Goal: Task Accomplishment & Management: Use online tool/utility

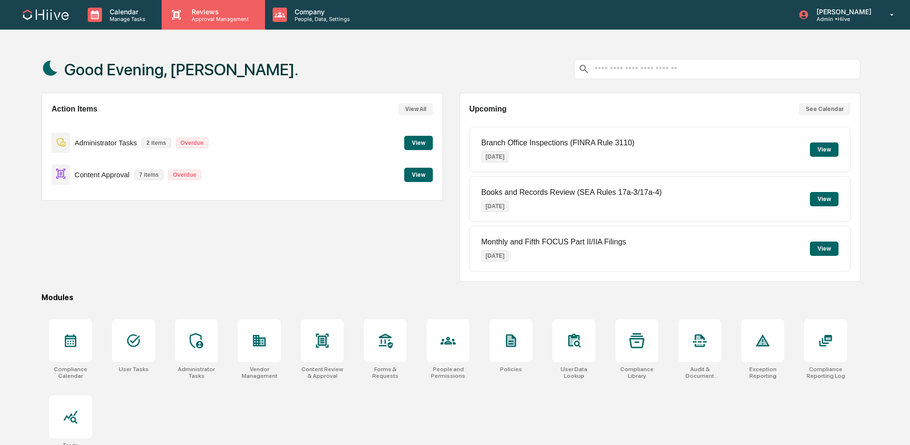
click at [213, 23] on div "Reviews Approval Management" at bounding box center [213, 15] width 103 height 30
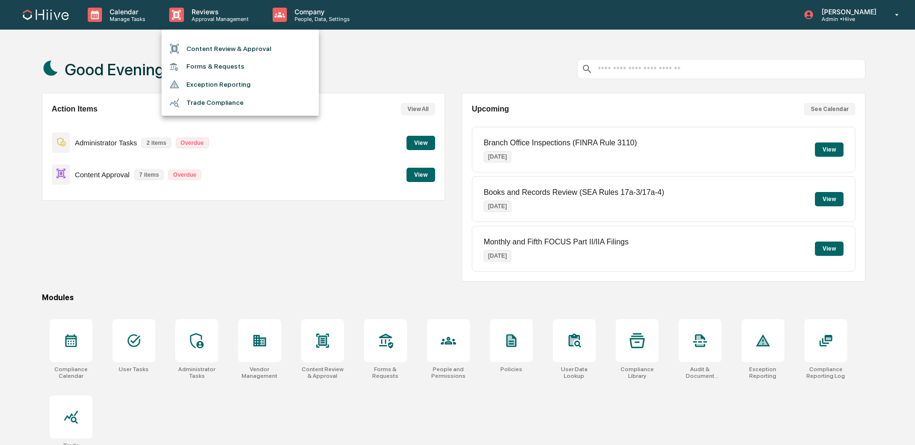
click at [208, 53] on li "Content Review & Approval" at bounding box center [240, 49] width 157 height 18
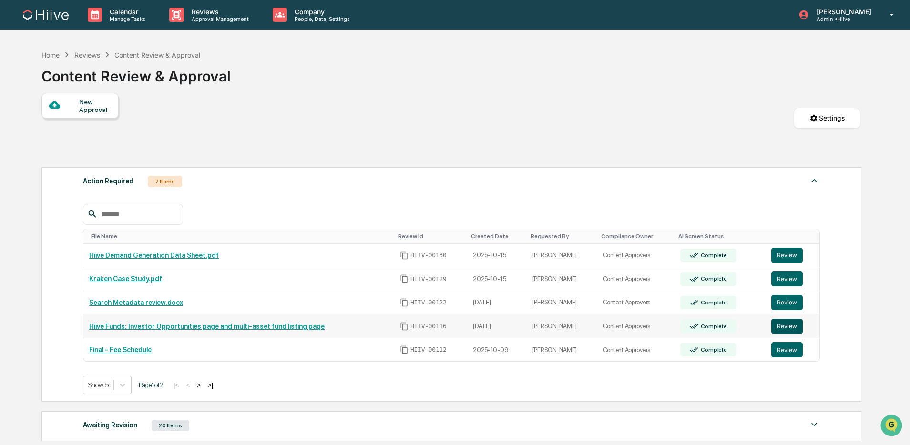
click at [796, 327] on button "Review" at bounding box center [786, 326] width 31 height 15
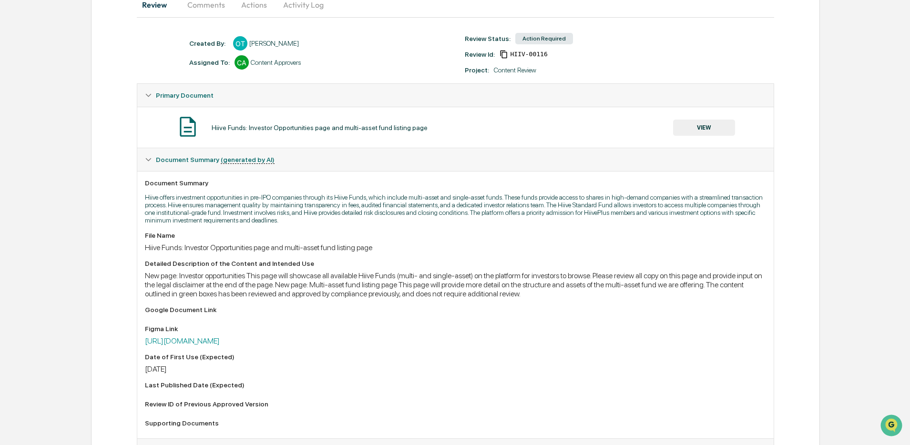
scroll to position [102, 0]
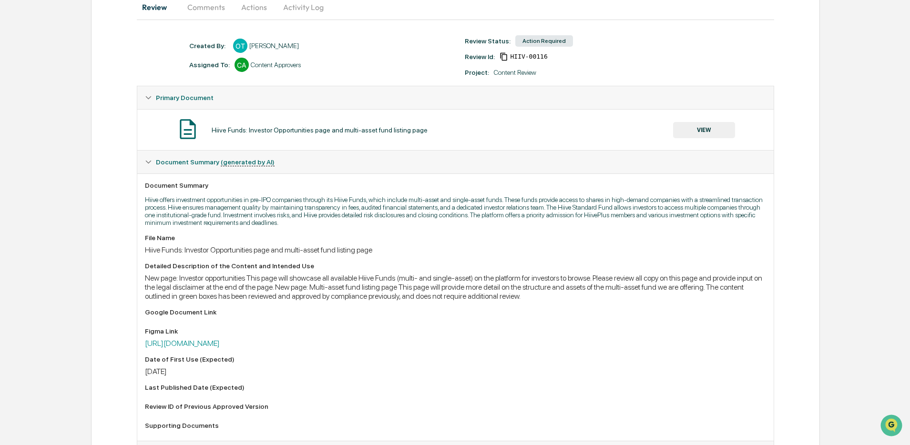
click at [708, 133] on button "VIEW" at bounding box center [704, 130] width 62 height 16
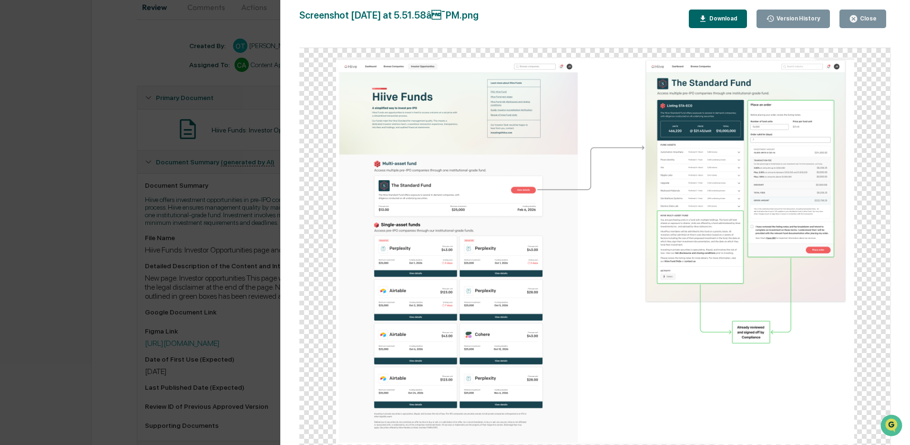
click at [240, 240] on div "Version History [DATE] 12:56 AM [PERSON_NAME] Screenshot [DATE] at 5.51.58â¯PM…" at bounding box center [455, 222] width 910 height 445
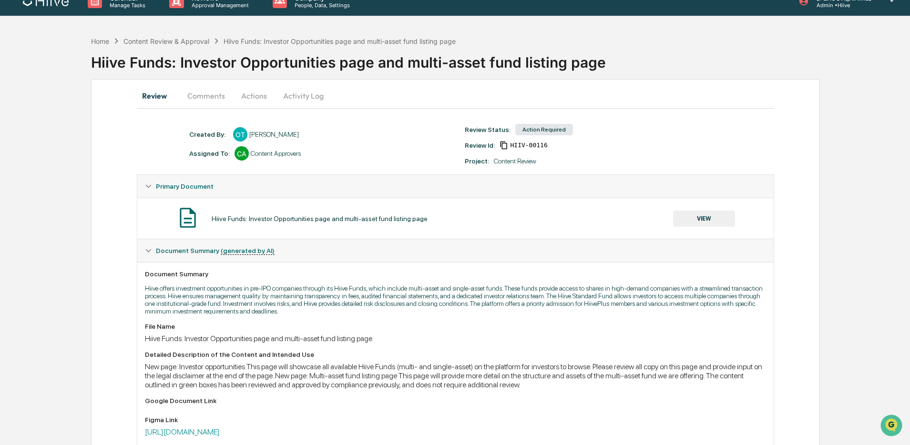
scroll to position [0, 0]
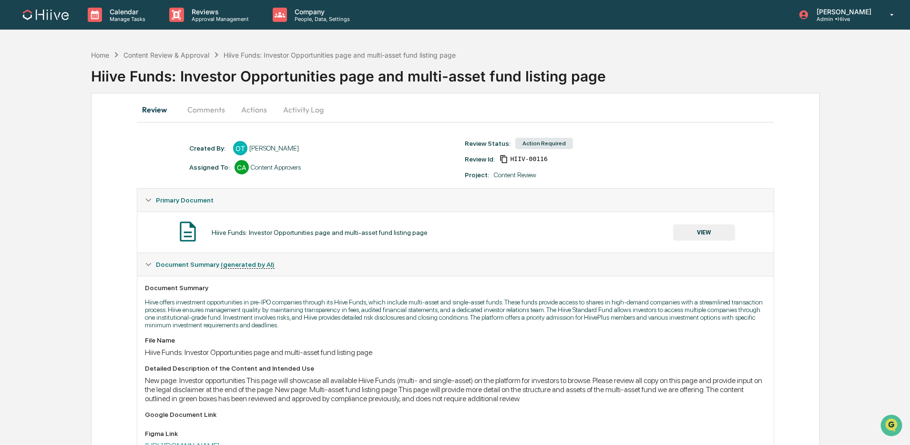
click at [306, 106] on button "Activity Log" at bounding box center [304, 109] width 56 height 23
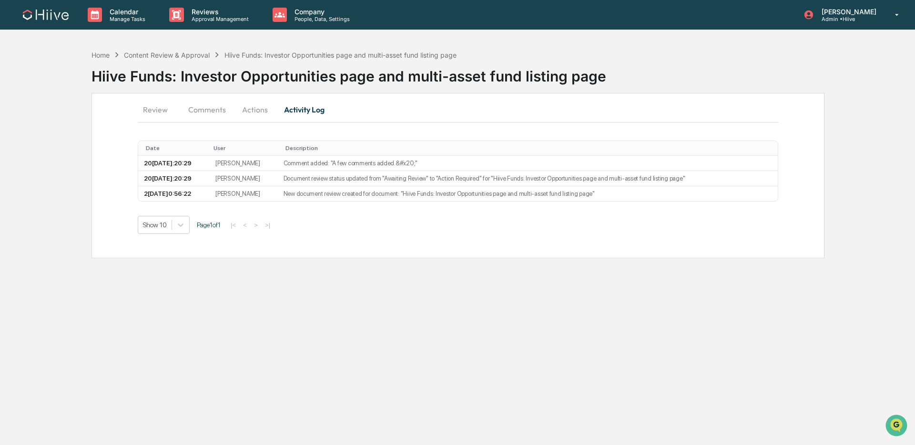
click at [262, 103] on button "Actions" at bounding box center [255, 109] width 43 height 23
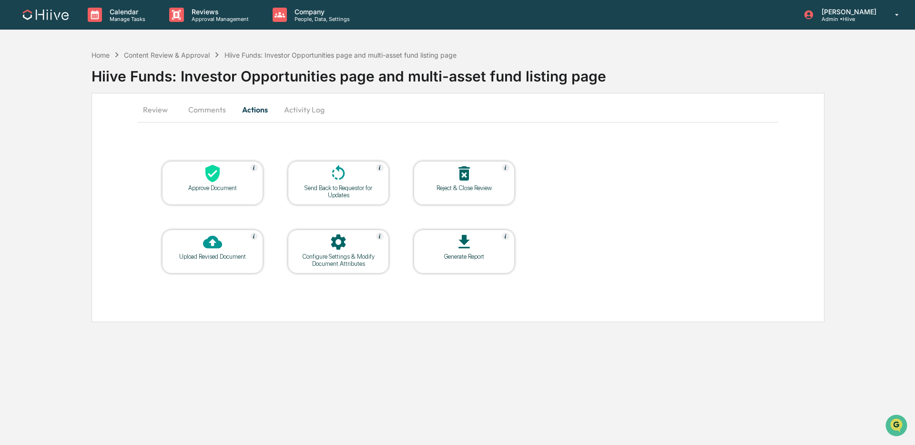
click at [347, 183] on icon at bounding box center [338, 173] width 19 height 19
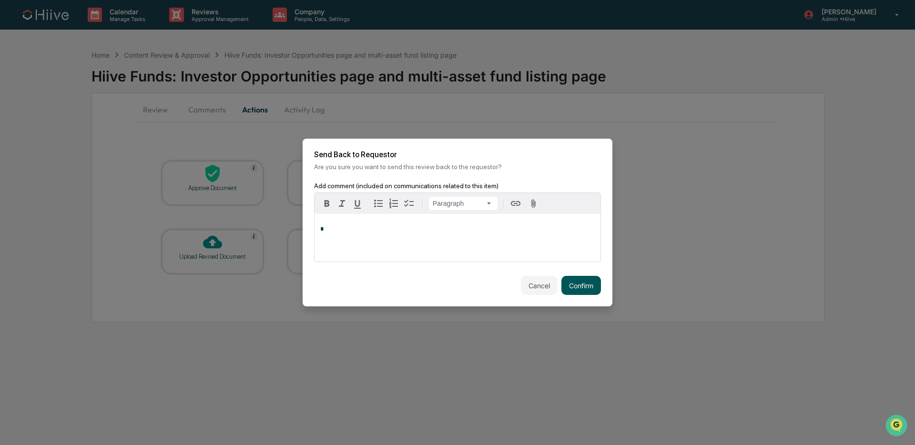
click at [584, 283] on button "Confirm" at bounding box center [582, 285] width 40 height 19
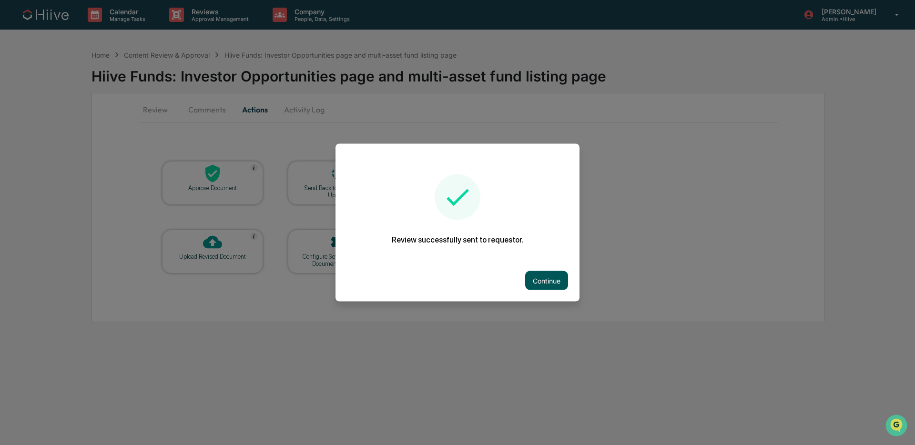
click at [545, 278] on button "Continue" at bounding box center [546, 280] width 43 height 19
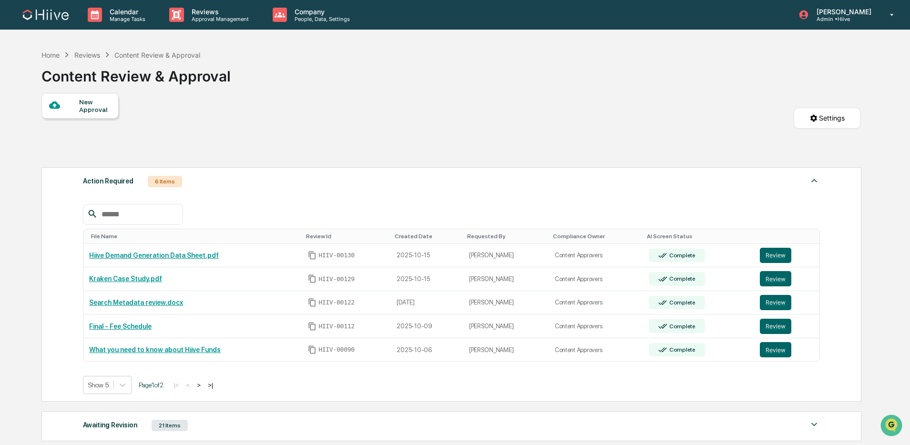
click at [204, 389] on button ">" at bounding box center [199, 385] width 10 height 8
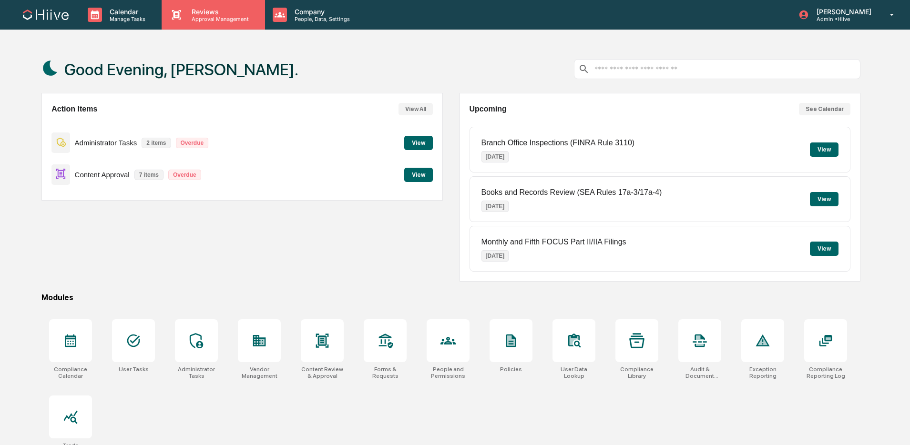
click at [213, 27] on div "Reviews Approval Management" at bounding box center [213, 15] width 103 height 30
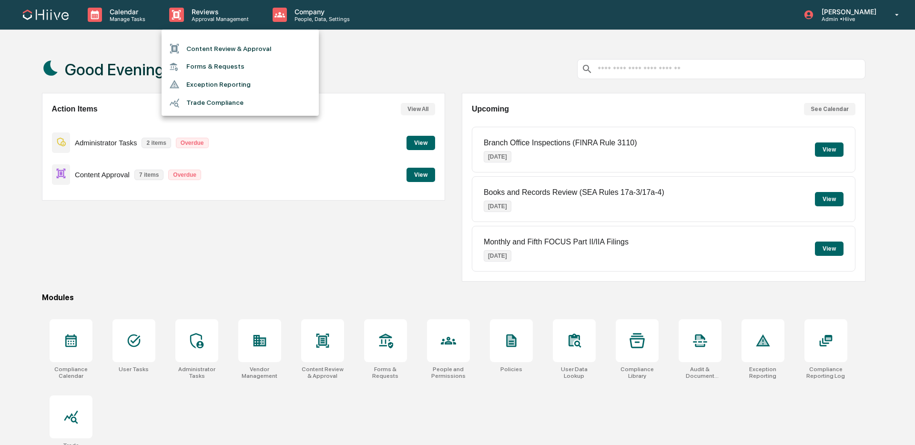
click at [212, 53] on li "Content Review & Approval" at bounding box center [240, 49] width 157 height 18
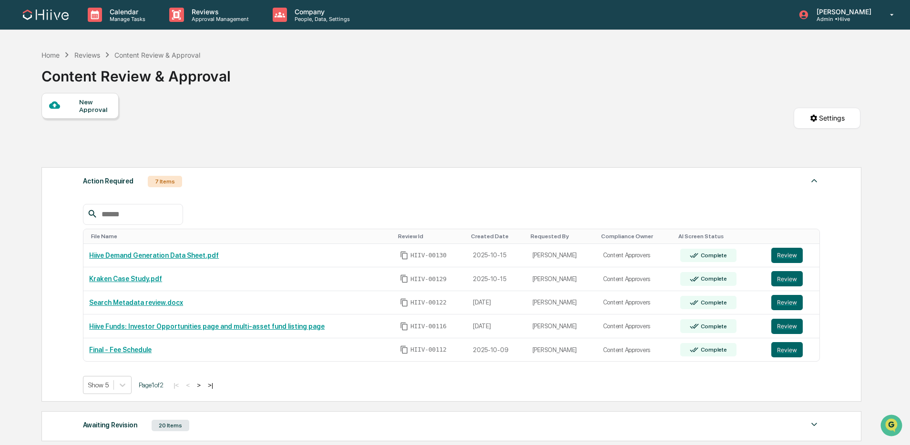
click at [204, 387] on button ">" at bounding box center [199, 385] width 10 height 8
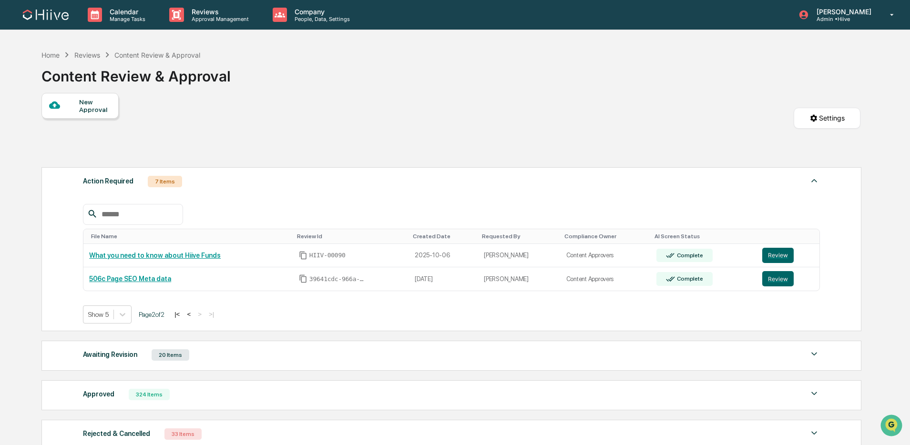
click at [194, 317] on button "<" at bounding box center [189, 314] width 10 height 8
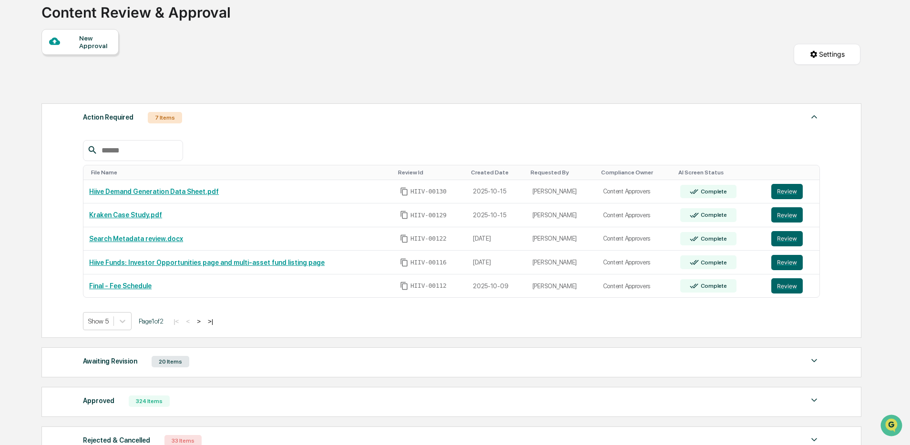
scroll to position [68, 0]
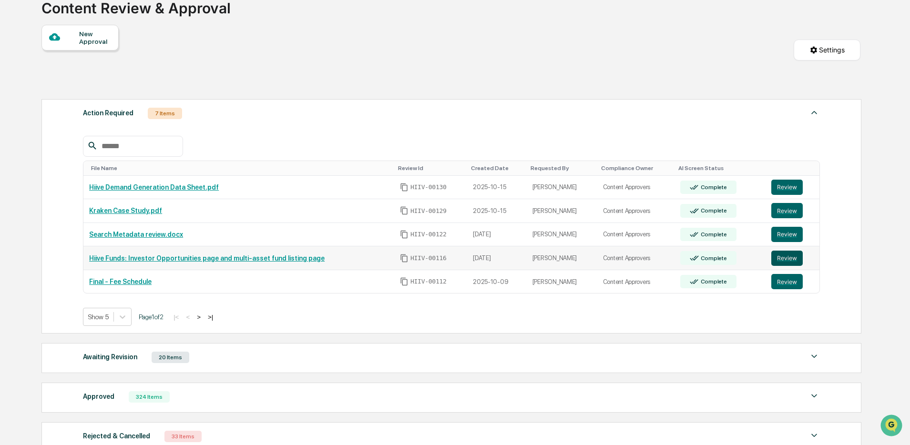
click at [775, 257] on button "Review" at bounding box center [786, 258] width 31 height 15
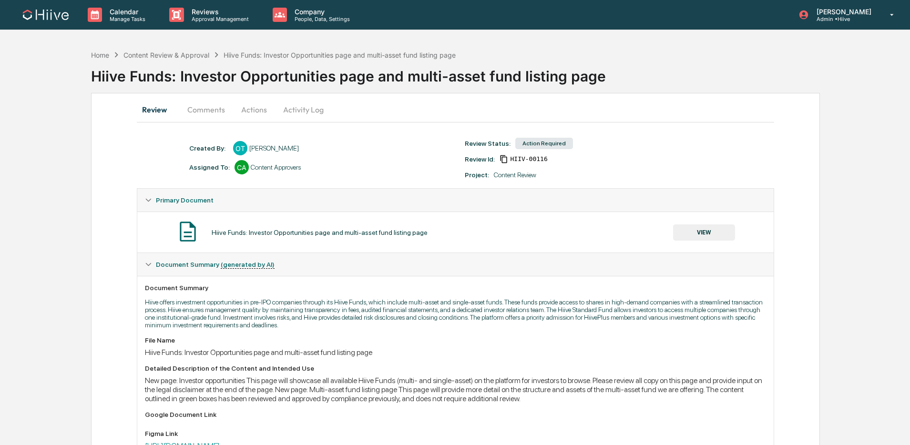
scroll to position [0, 0]
click at [691, 233] on button "VIEW" at bounding box center [704, 232] width 62 height 16
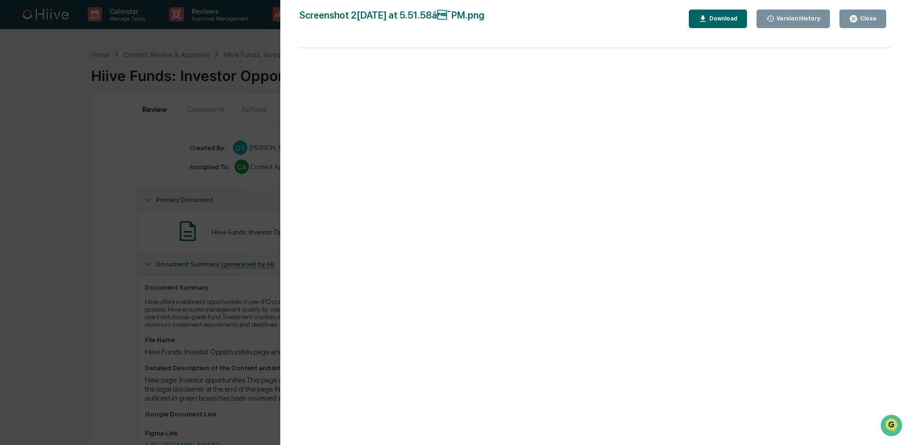
scroll to position [0, 0]
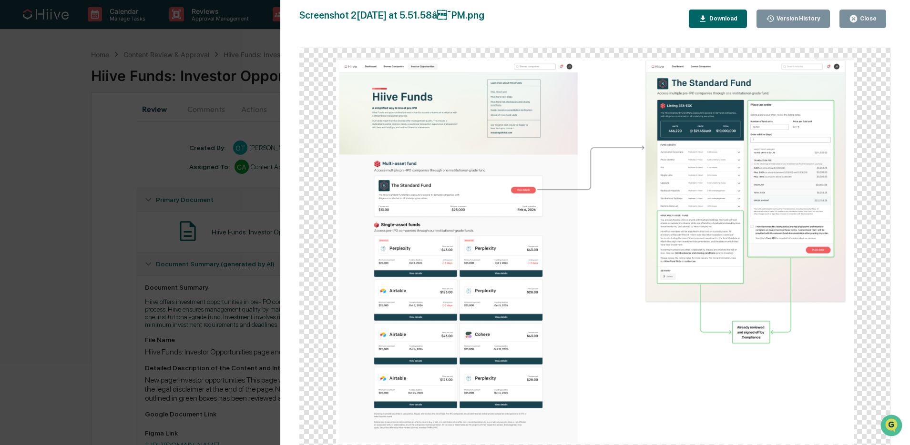
click at [223, 223] on div "Version History [DATE] 12:56 AM [PERSON_NAME] Screenshot [DATE] at 5.51.58â¯PM…" at bounding box center [455, 222] width 910 height 445
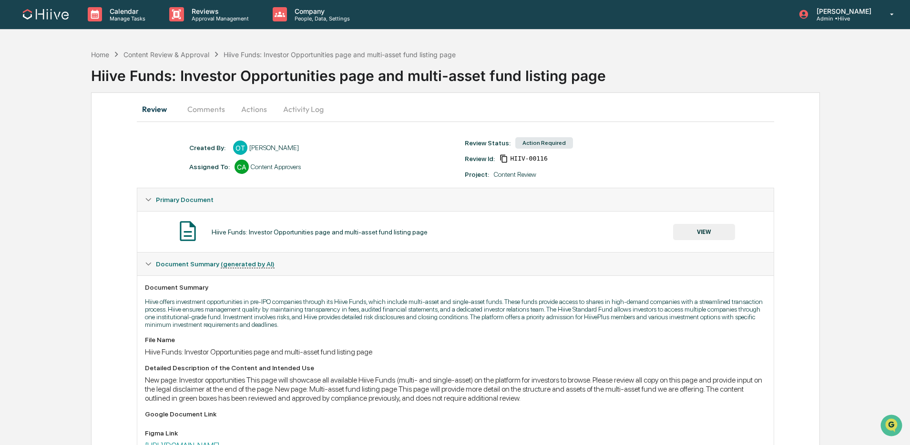
click at [297, 110] on button "Activity Log" at bounding box center [304, 109] width 56 height 23
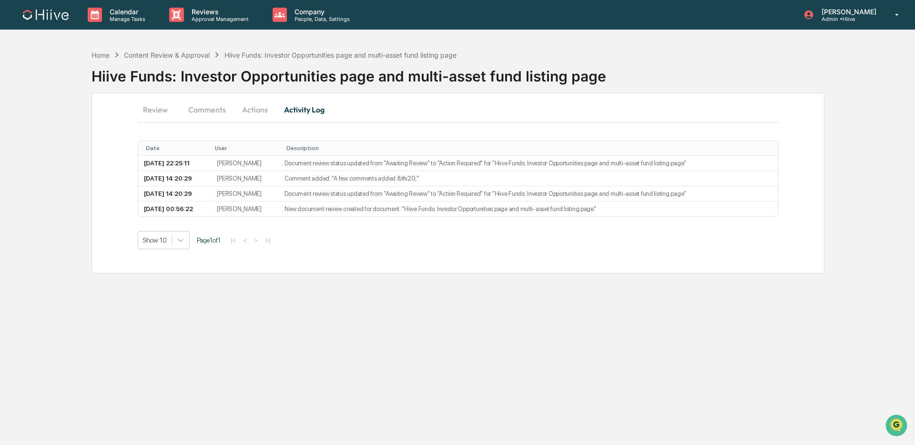
click at [249, 113] on button "Actions" at bounding box center [255, 109] width 43 height 23
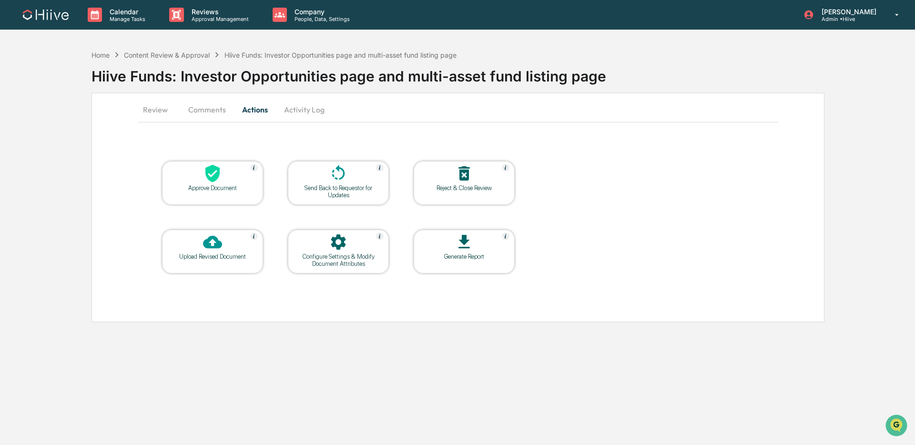
click at [215, 114] on button "Comments" at bounding box center [207, 109] width 53 height 23
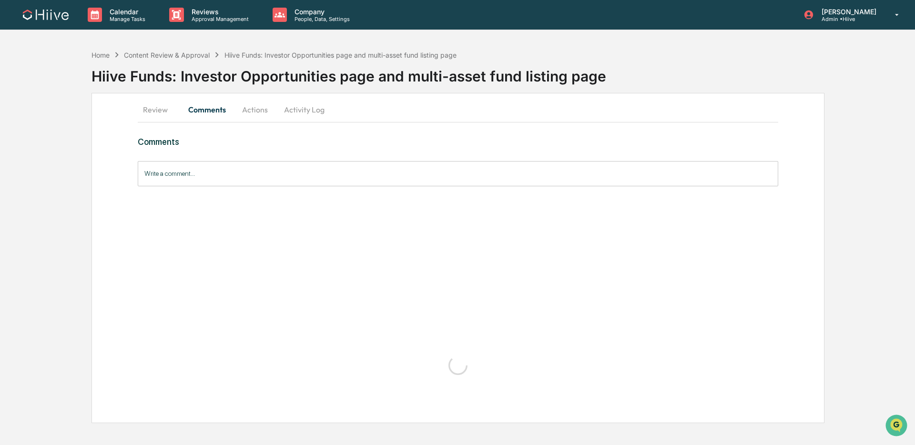
click at [256, 111] on button "Actions" at bounding box center [255, 109] width 43 height 23
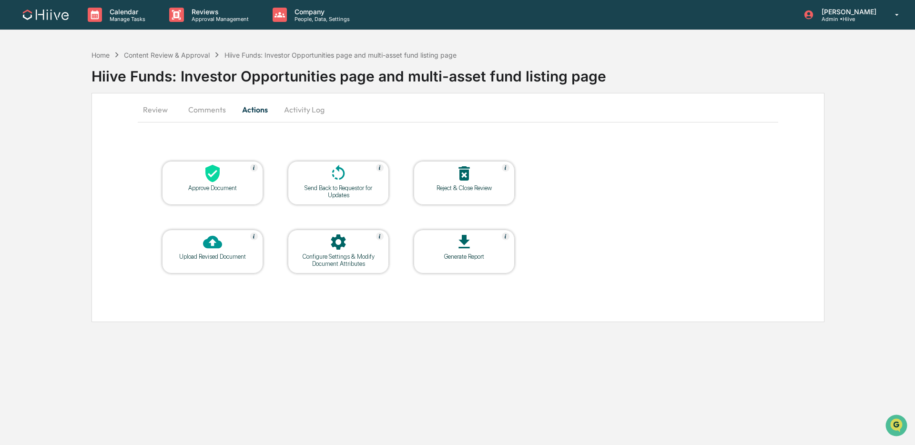
click at [220, 246] on icon at bounding box center [212, 242] width 19 height 13
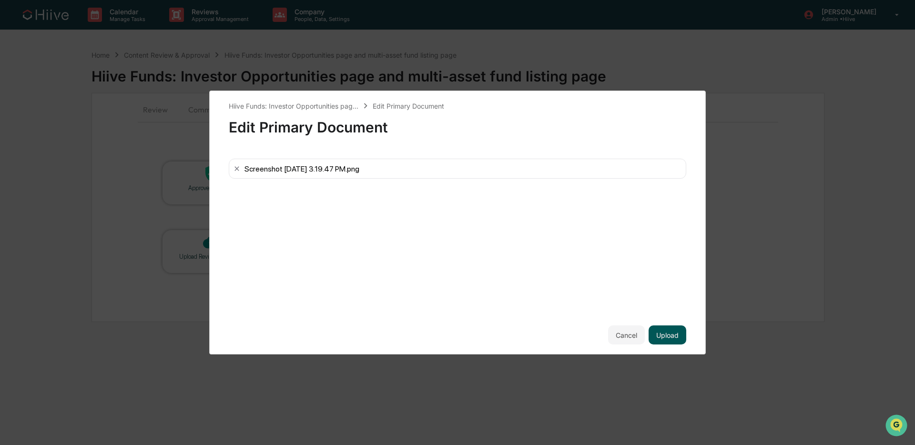
click at [664, 332] on button "Upload" at bounding box center [668, 335] width 38 height 19
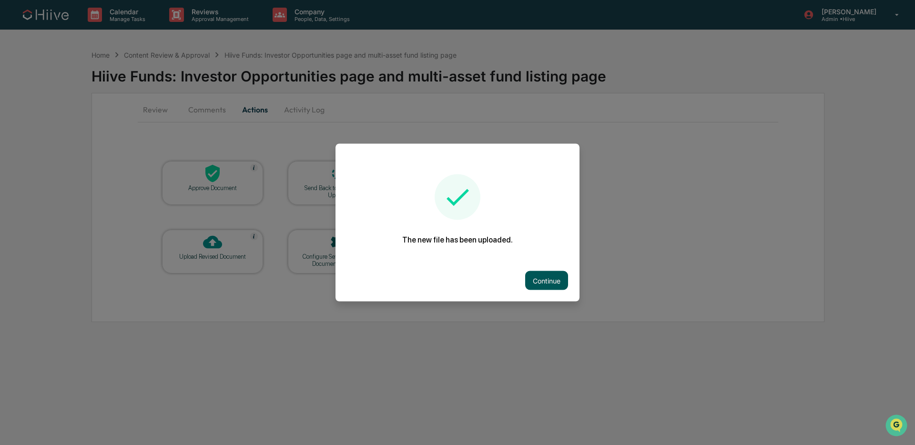
click at [525, 279] on button "Continue" at bounding box center [546, 280] width 43 height 19
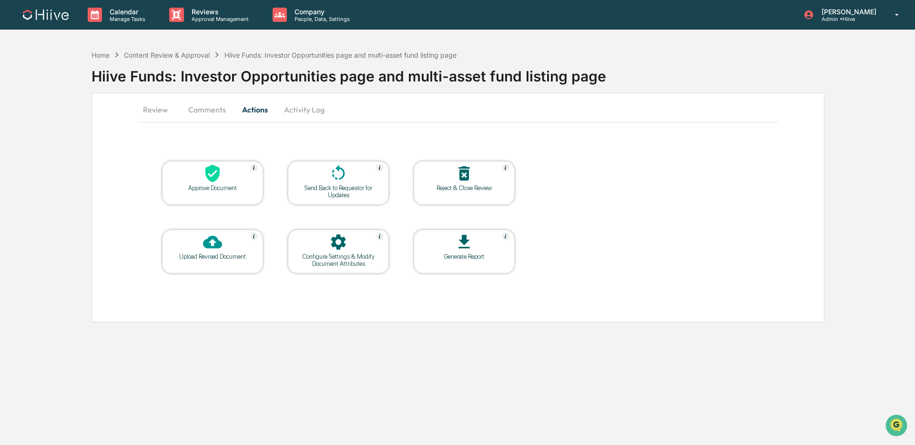
click at [304, 111] on button "Activity Log" at bounding box center [304, 109] width 56 height 23
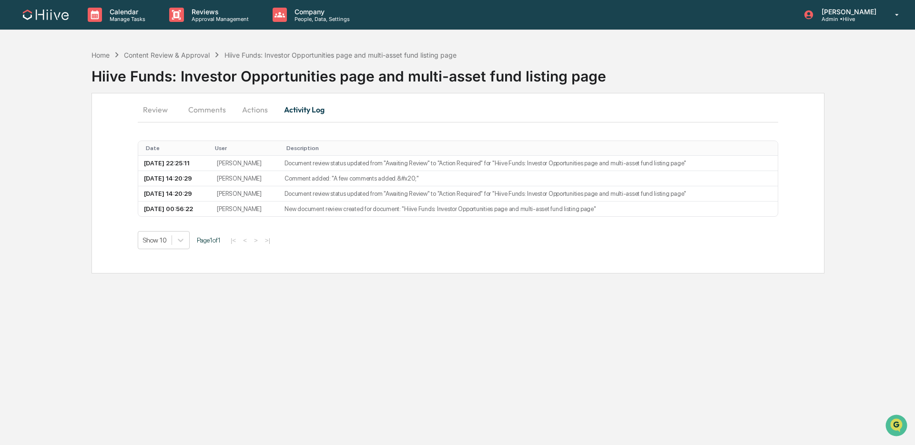
click at [208, 108] on button "Comments" at bounding box center [207, 109] width 53 height 23
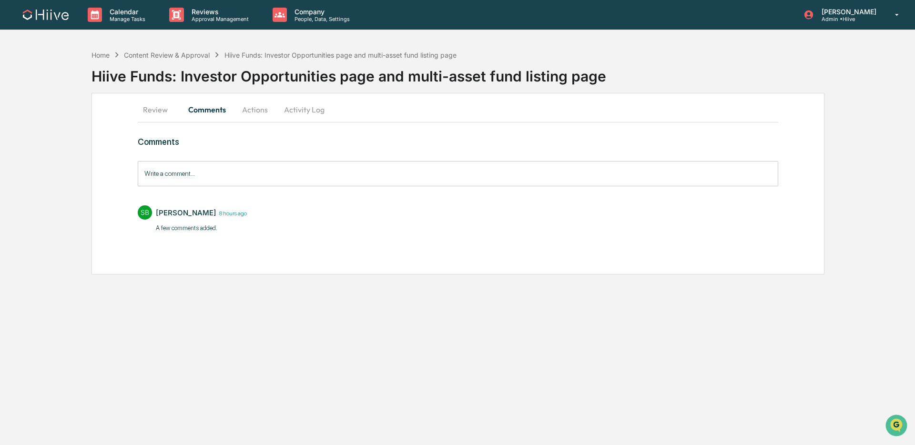
click at [244, 108] on button "Actions" at bounding box center [255, 109] width 43 height 23
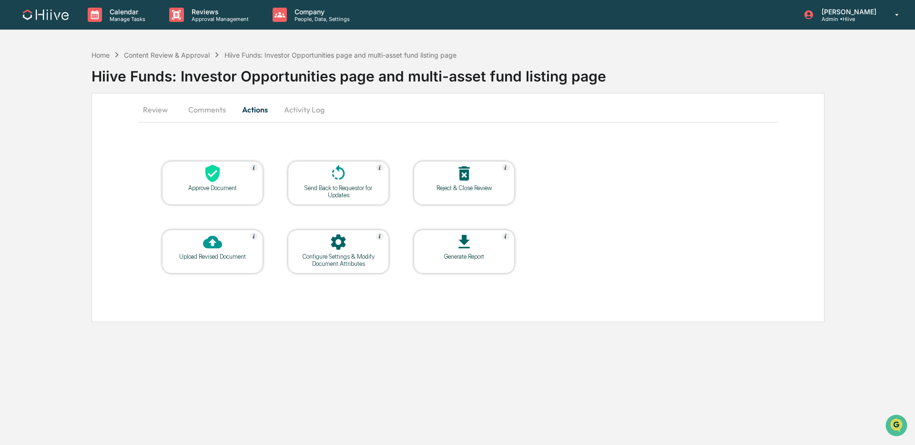
drag, startPoint x: 156, startPoint y: 108, endPoint x: 208, endPoint y: 122, distance: 53.6
click at [156, 108] on button "Review" at bounding box center [159, 109] width 43 height 23
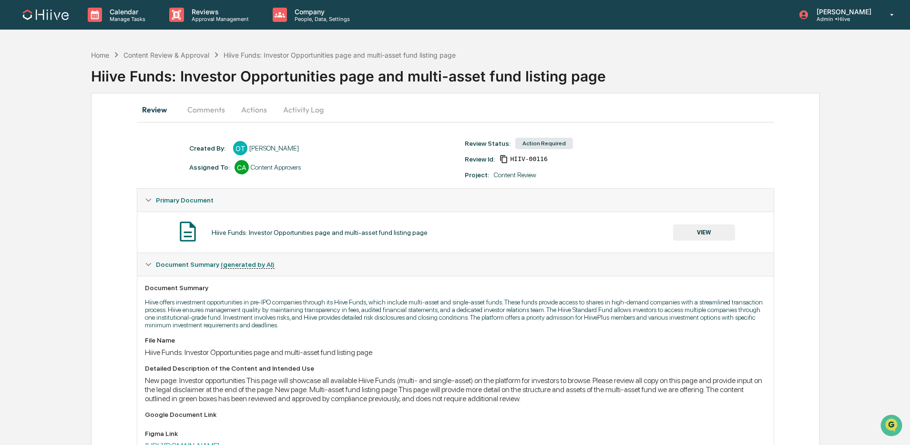
click at [708, 238] on button "VIEW" at bounding box center [704, 233] width 62 height 16
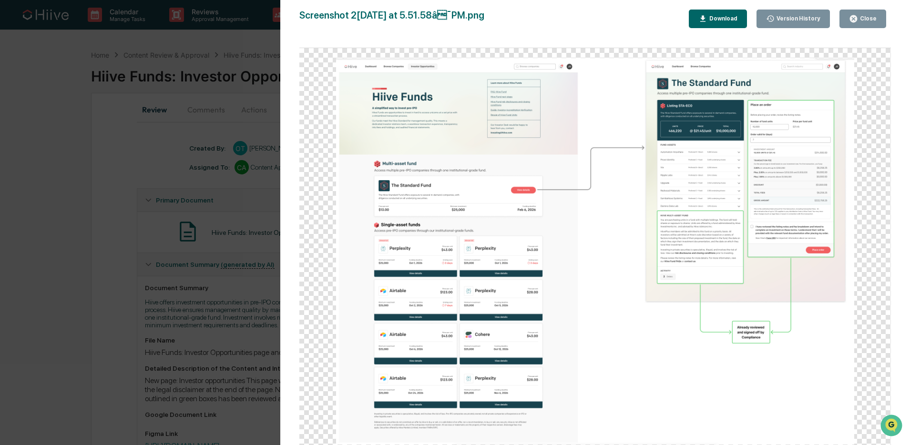
click at [192, 221] on div "Version History 1[DATE]2:56 AM[PERSON_NAME] Screenshot 2[DATE] at 5.51.58â¯PM.…" at bounding box center [455, 222] width 910 height 445
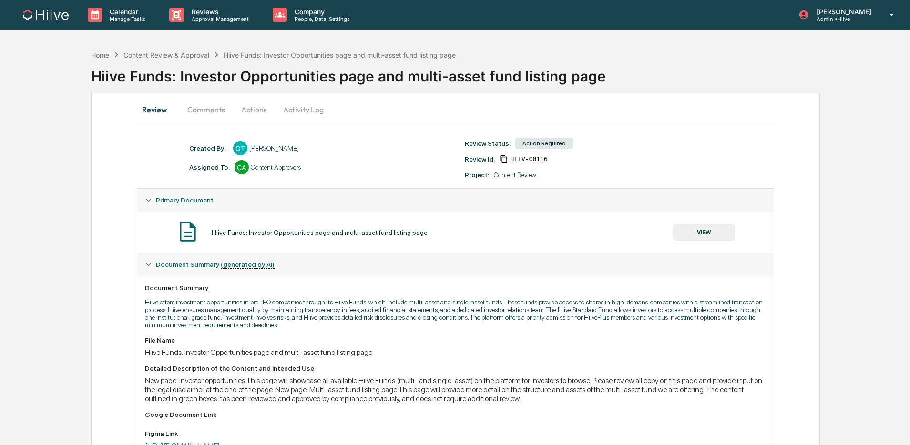
click at [705, 240] on button "VIEW" at bounding box center [704, 233] width 62 height 16
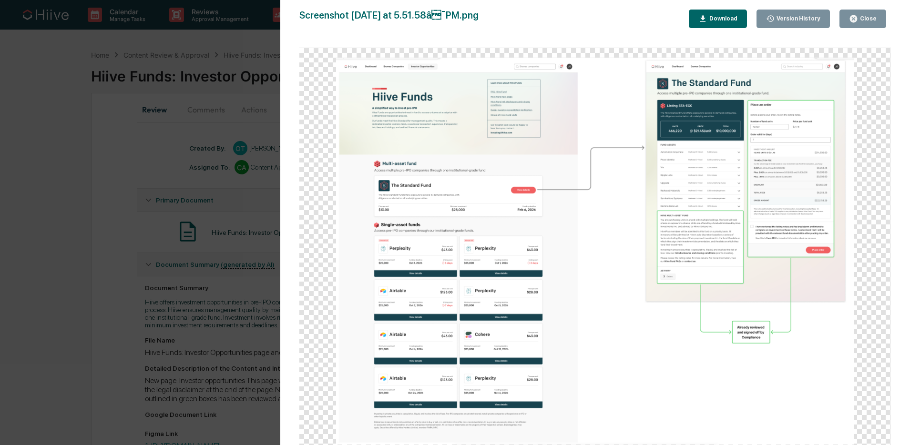
click at [205, 252] on div "Version History 1[DATE]2:56 AM[PERSON_NAME] Screenshot 2[DATE] at 5.51.58â¯PM.…" at bounding box center [455, 222] width 910 height 445
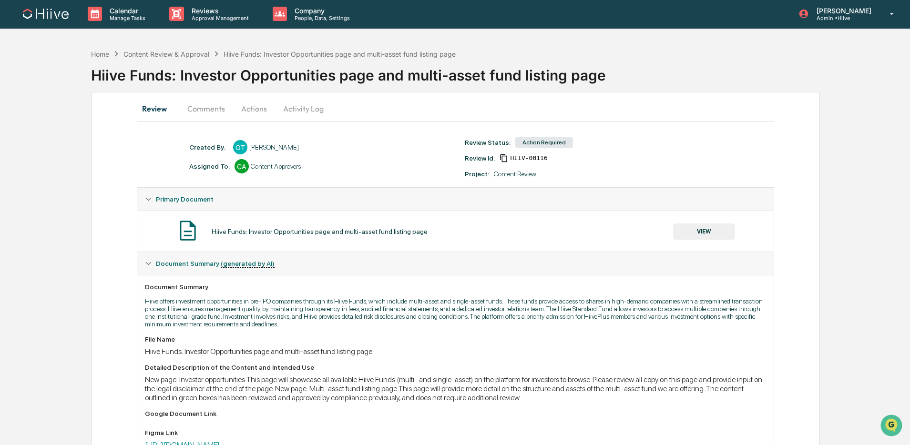
scroll to position [6, 0]
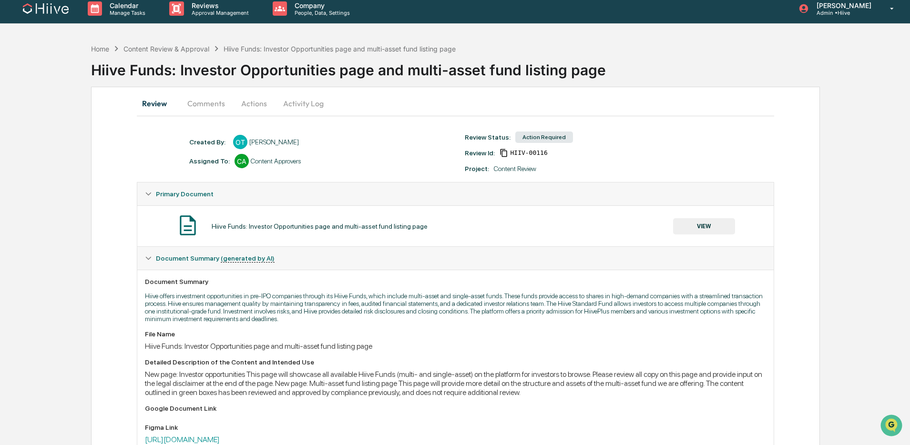
click at [712, 226] on button "VIEW" at bounding box center [704, 226] width 62 height 16
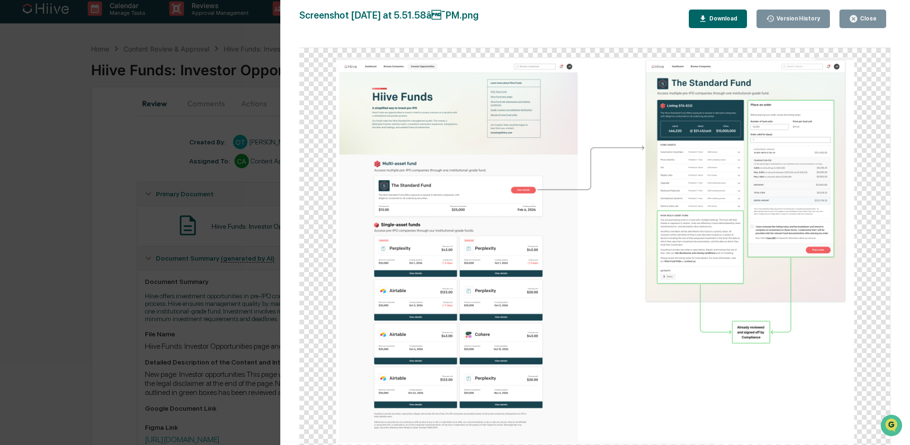
click at [245, 236] on div "Version History 1[DATE]2:56 AM[PERSON_NAME] Screenshot 2[DATE] at 5.51.58â¯PM.…" at bounding box center [455, 222] width 910 height 445
